Goal: Navigation & Orientation: Find specific page/section

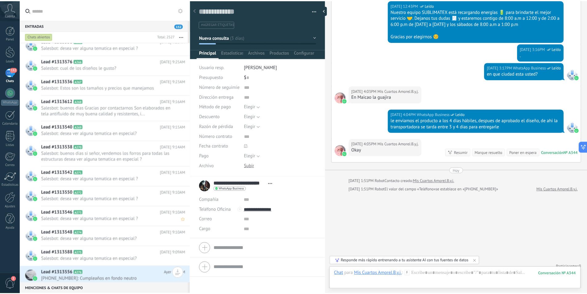
scroll to position [4263, 0]
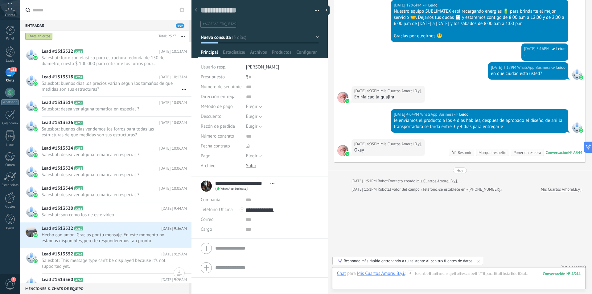
click at [12, 75] on div "152" at bounding box center [10, 72] width 10 height 9
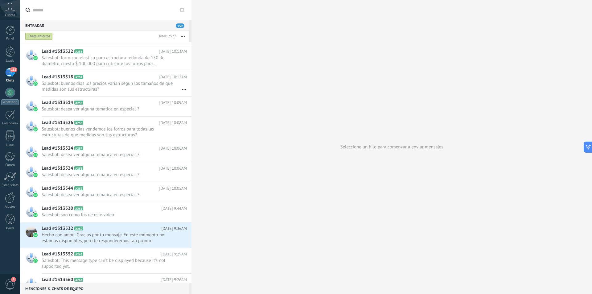
click at [8, 72] on div "152" at bounding box center [10, 72] width 10 height 9
click at [8, 58] on link "Leads" at bounding box center [10, 54] width 20 height 17
